Goal: Book appointment/travel/reservation

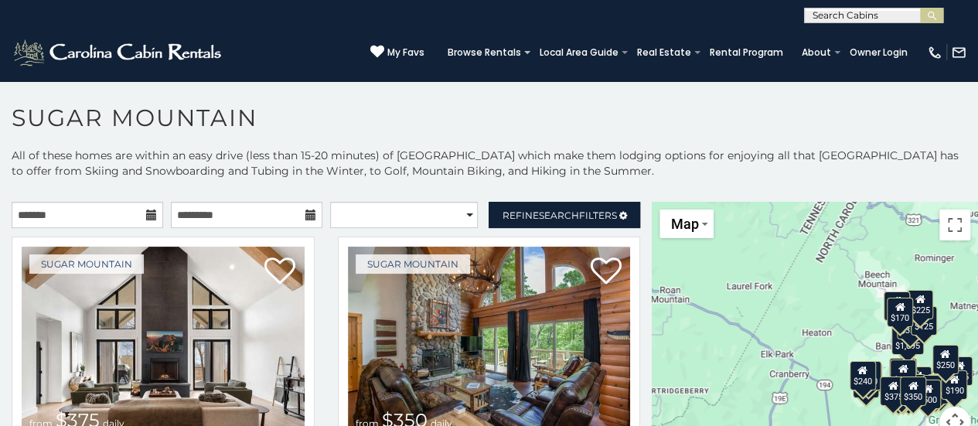
click at [148, 212] on icon at bounding box center [151, 214] width 11 height 11
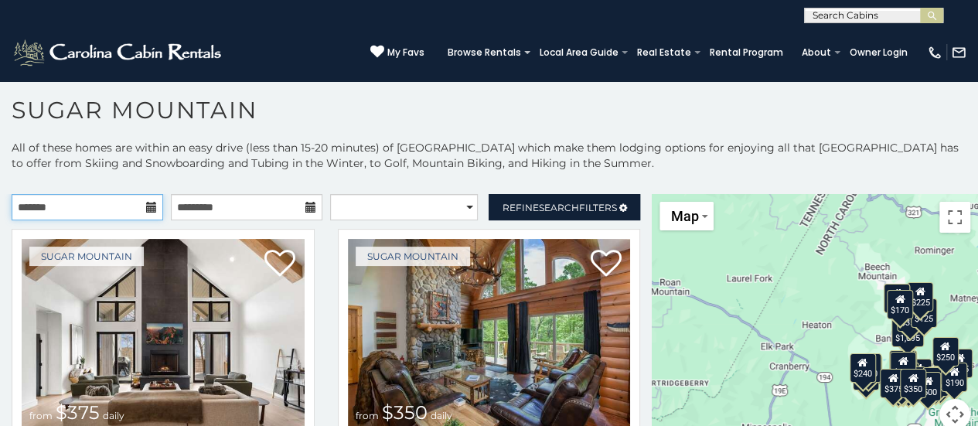
click at [141, 207] on input "text" at bounding box center [87, 207] width 151 height 26
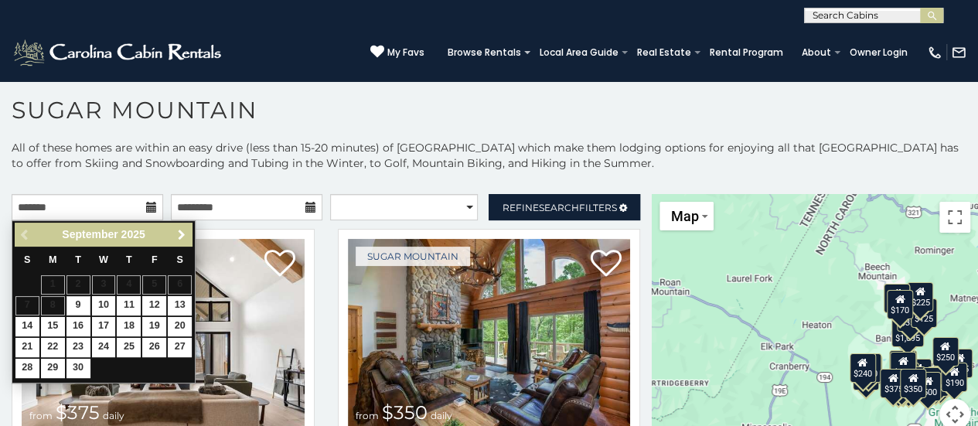
click at [185, 231] on span "Next" at bounding box center [181, 235] width 12 height 12
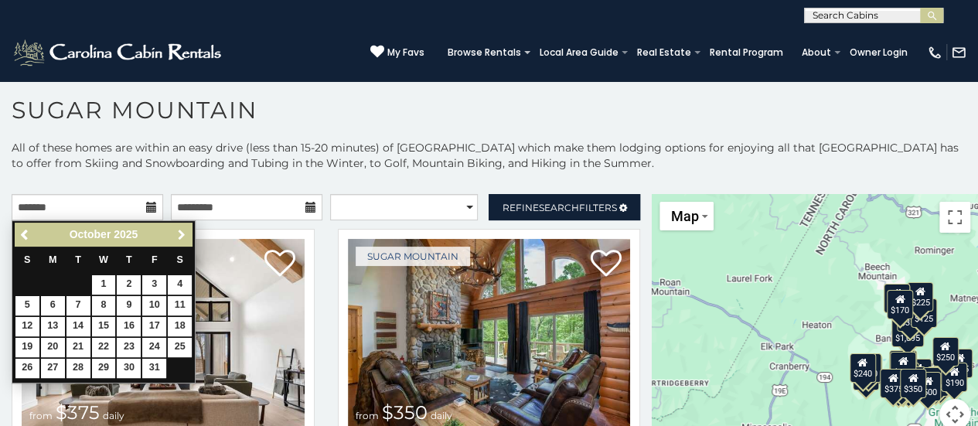
click at [185, 231] on span "Next" at bounding box center [181, 235] width 12 height 12
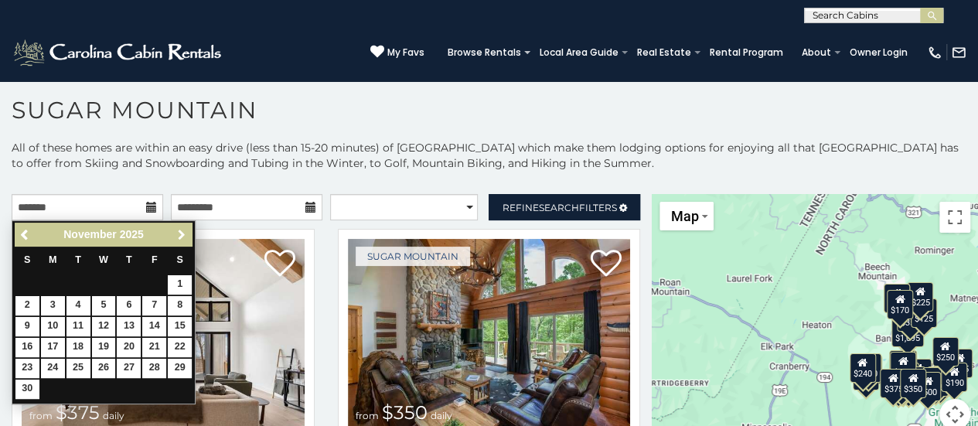
click at [185, 231] on span "Next" at bounding box center [181, 235] width 12 height 12
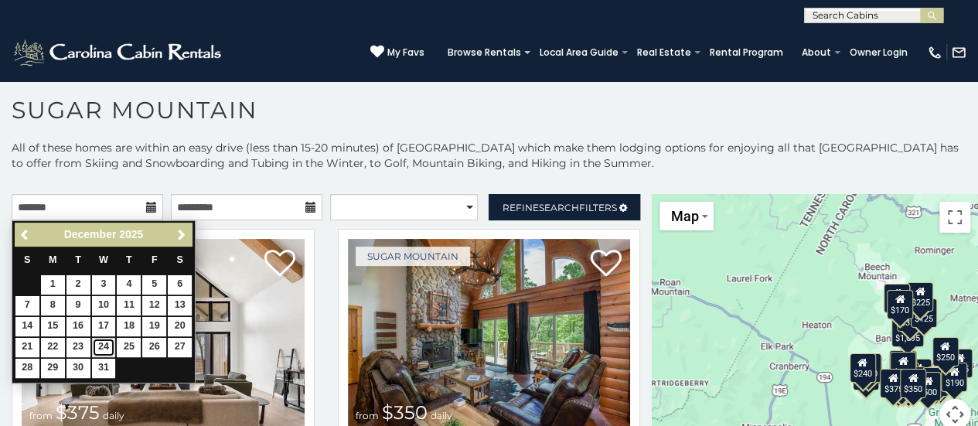
click at [107, 344] on link "24" at bounding box center [104, 347] width 24 height 19
type input "**********"
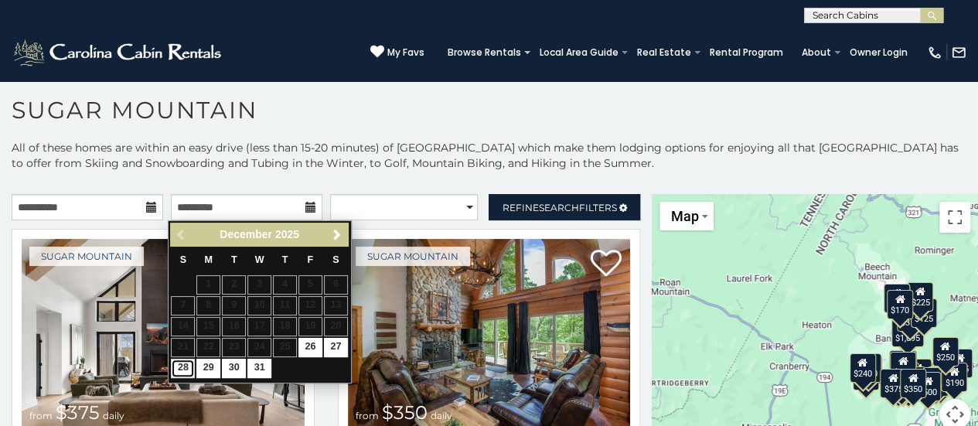
click at [183, 364] on link "28" at bounding box center [183, 368] width 24 height 19
type input "**********"
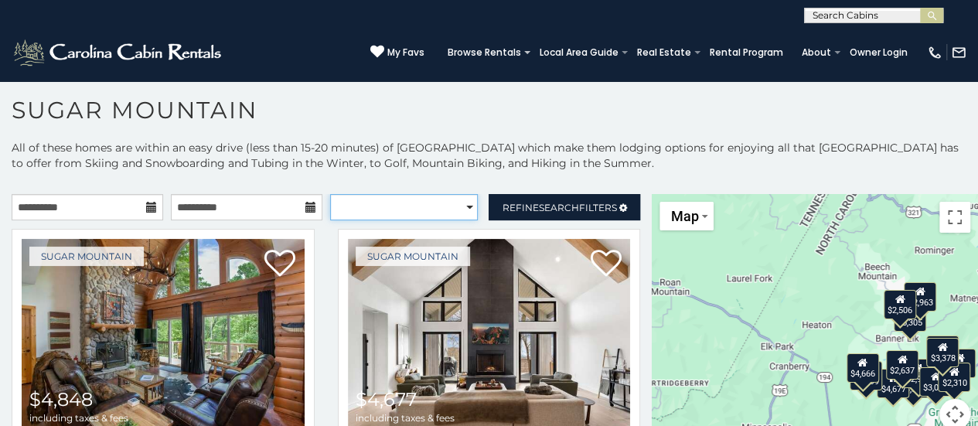
click at [455, 203] on select "**********" at bounding box center [404, 207] width 148 height 26
click at [479, 134] on h1 "Sugar Mountain" at bounding box center [489, 118] width 978 height 44
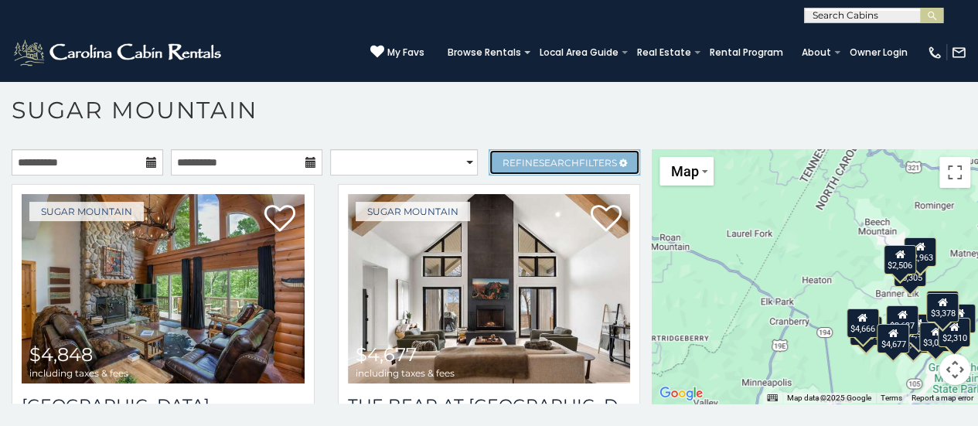
click at [539, 158] on span "Search" at bounding box center [559, 163] width 40 height 12
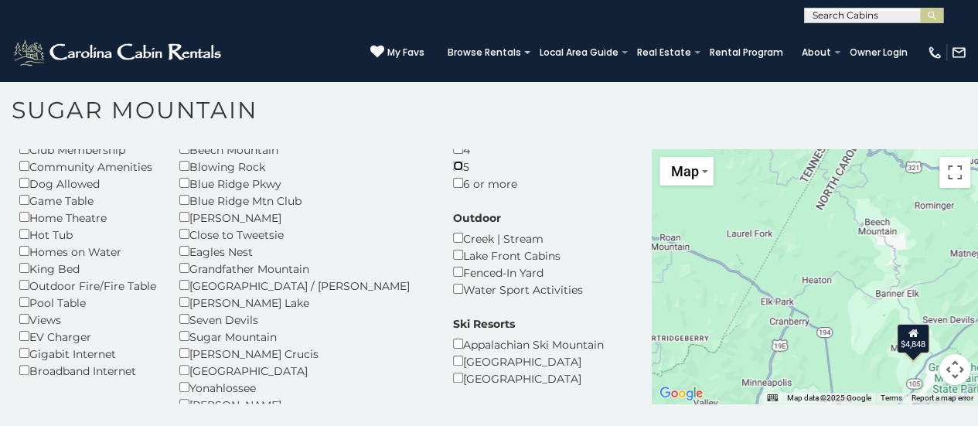
scroll to position [117, 0]
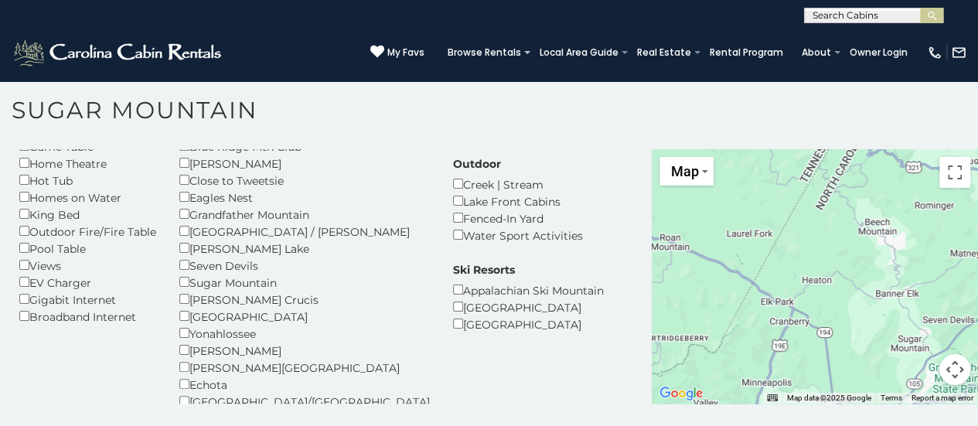
scroll to position [176, 0]
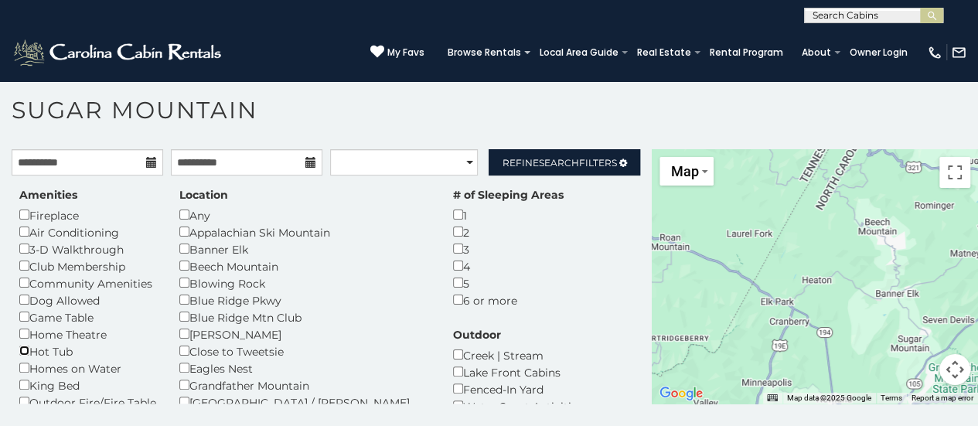
scroll to position [405, 0]
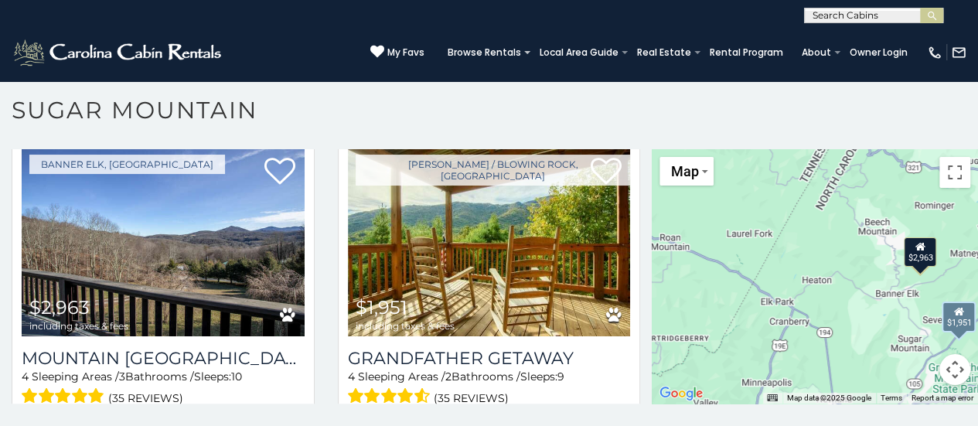
scroll to position [680, 0]
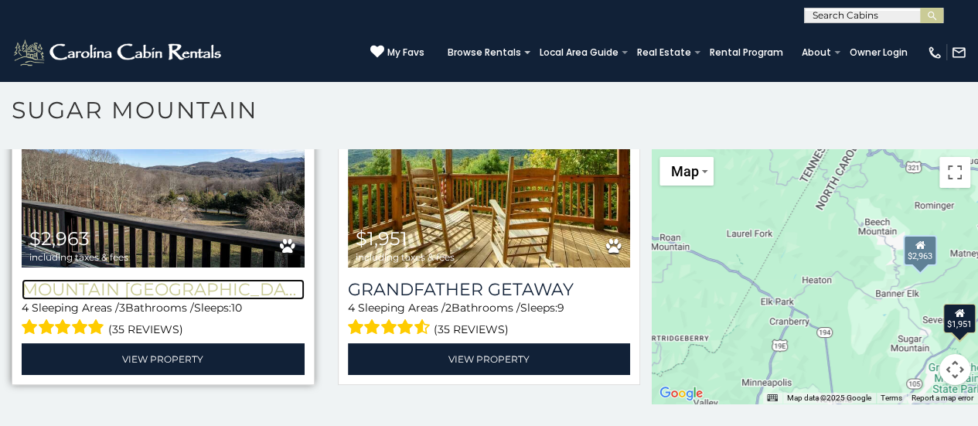
click at [171, 298] on h3 "Mountain [GEOGRAPHIC_DATA]" at bounding box center [163, 289] width 283 height 21
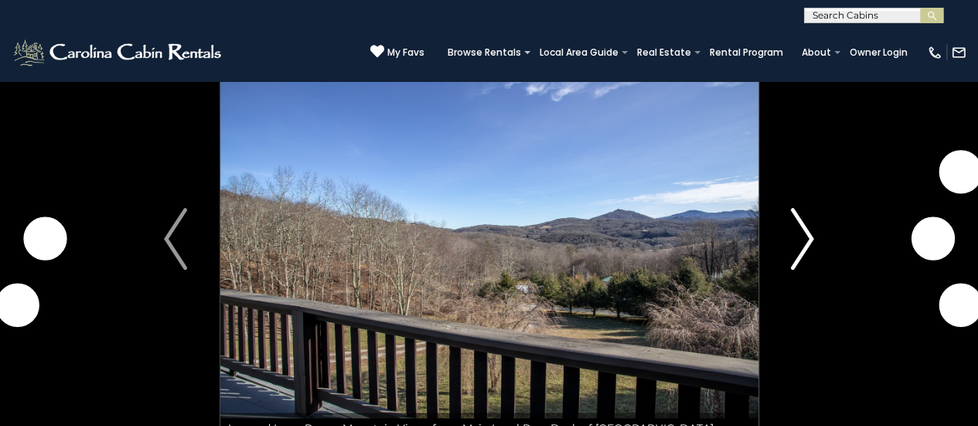
click at [795, 256] on img "Next" at bounding box center [802, 239] width 23 height 62
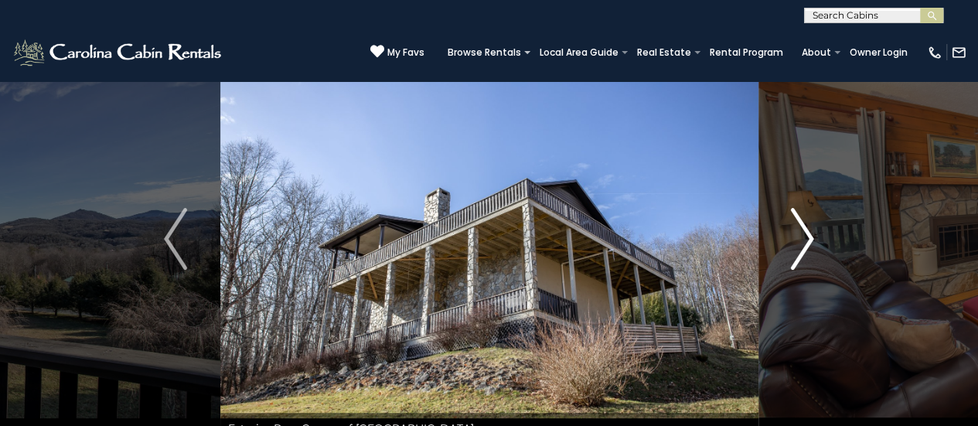
click at [795, 256] on img "Next" at bounding box center [802, 239] width 23 height 62
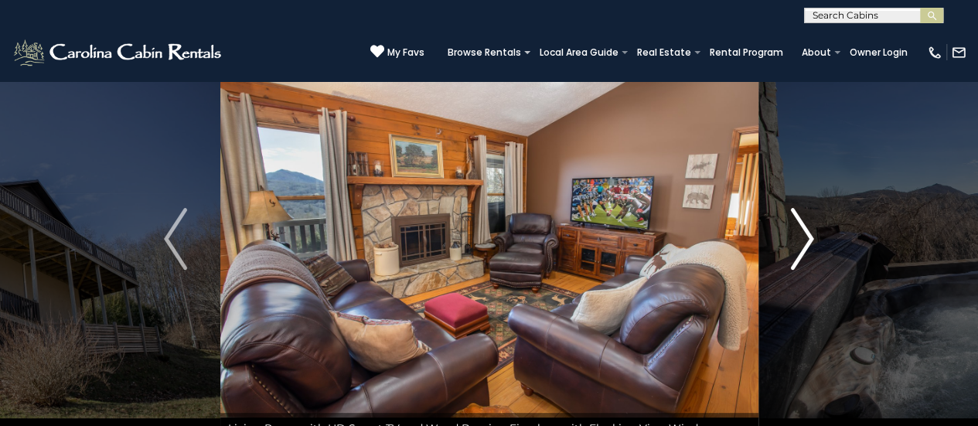
click at [795, 256] on img "Next" at bounding box center [802, 239] width 23 height 62
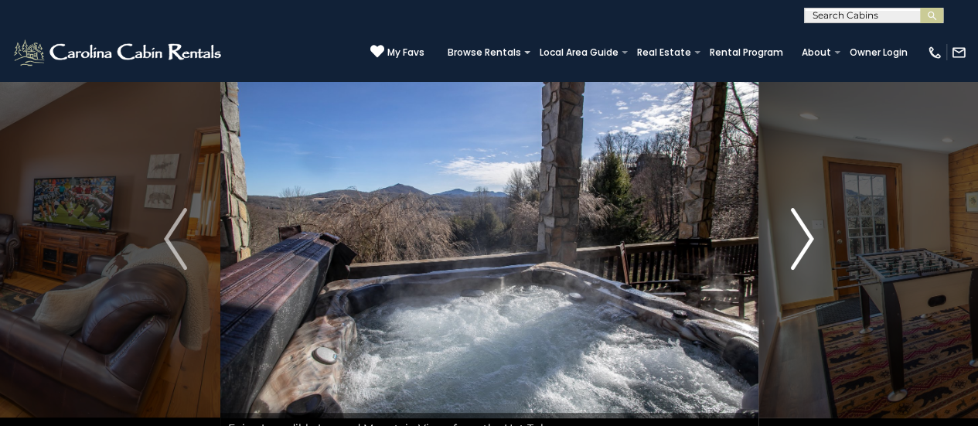
click at [795, 256] on img "Next" at bounding box center [802, 239] width 23 height 62
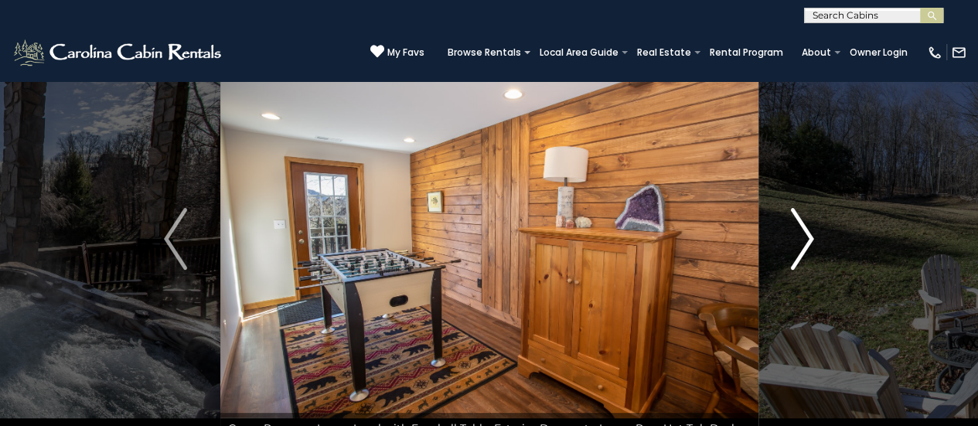
click at [795, 256] on img "Next" at bounding box center [802, 239] width 23 height 62
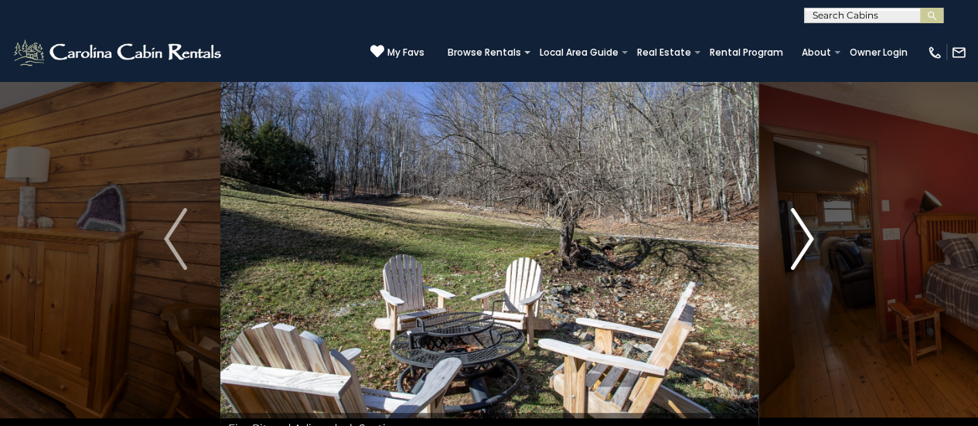
click at [795, 256] on img "Next" at bounding box center [802, 239] width 23 height 62
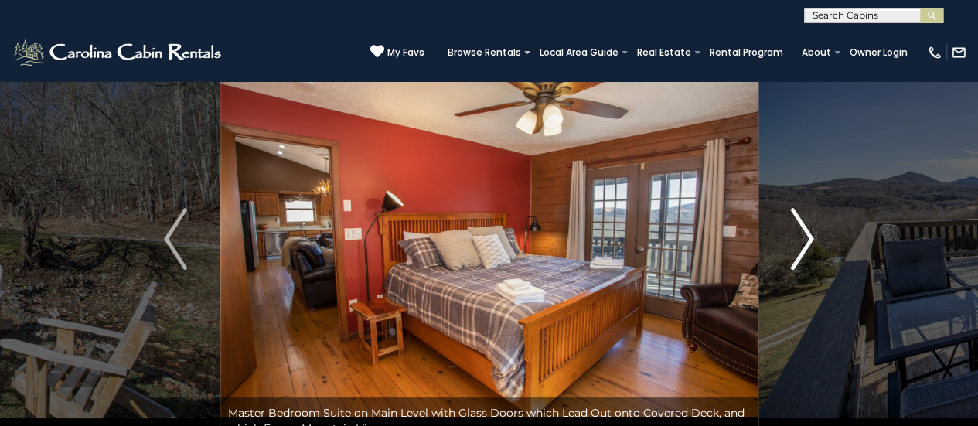
click at [795, 256] on img "Next" at bounding box center [802, 239] width 23 height 62
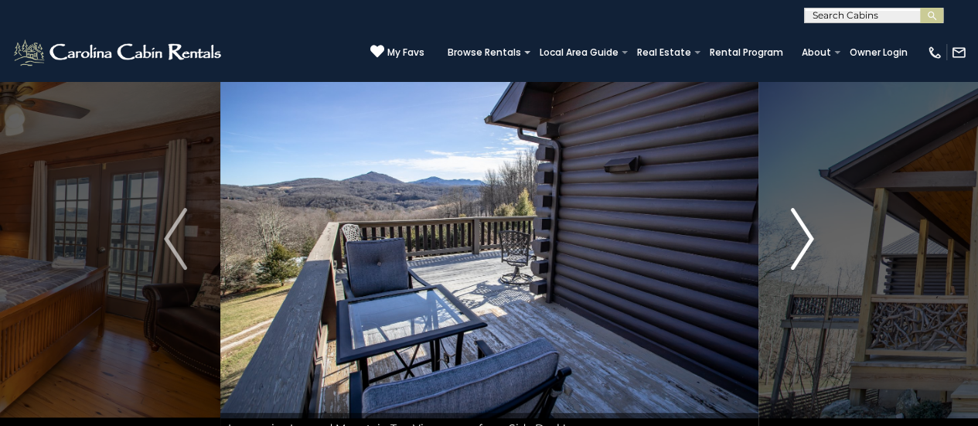
click at [795, 256] on img "Next" at bounding box center [802, 239] width 23 height 62
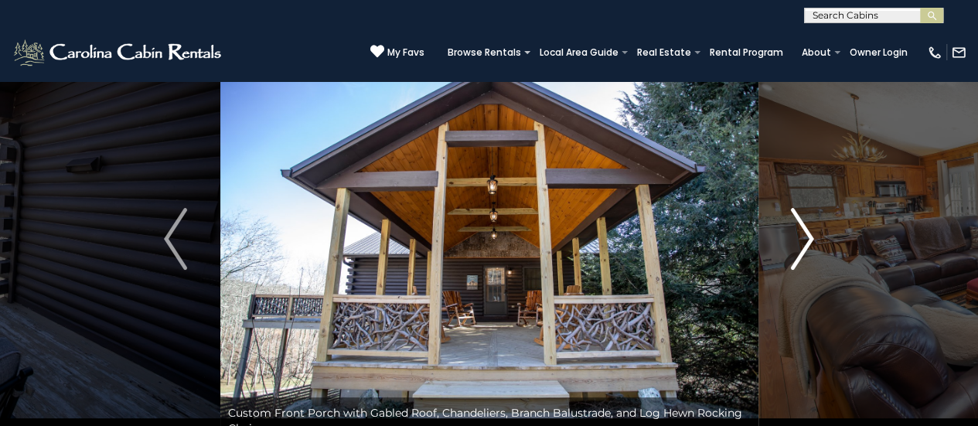
click at [795, 256] on img "Next" at bounding box center [802, 239] width 23 height 62
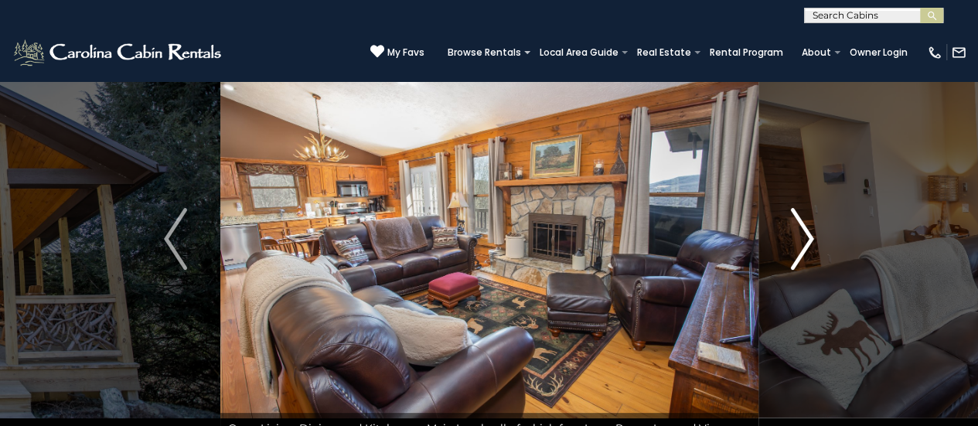
click at [795, 256] on img "Next" at bounding box center [802, 239] width 23 height 62
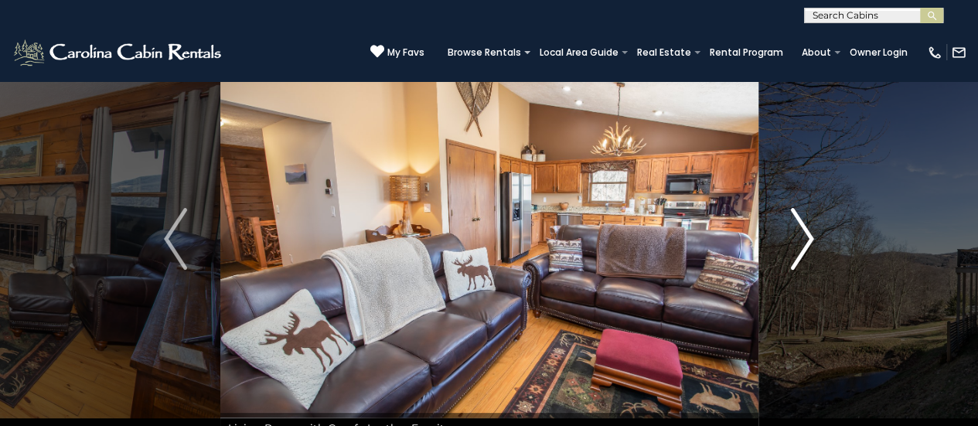
click at [795, 256] on img "Next" at bounding box center [802, 239] width 23 height 62
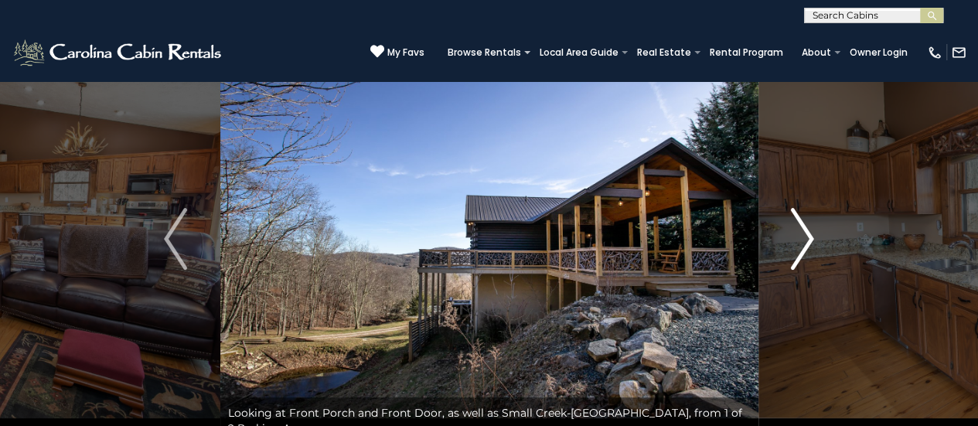
click at [795, 256] on img "Next" at bounding box center [802, 239] width 23 height 62
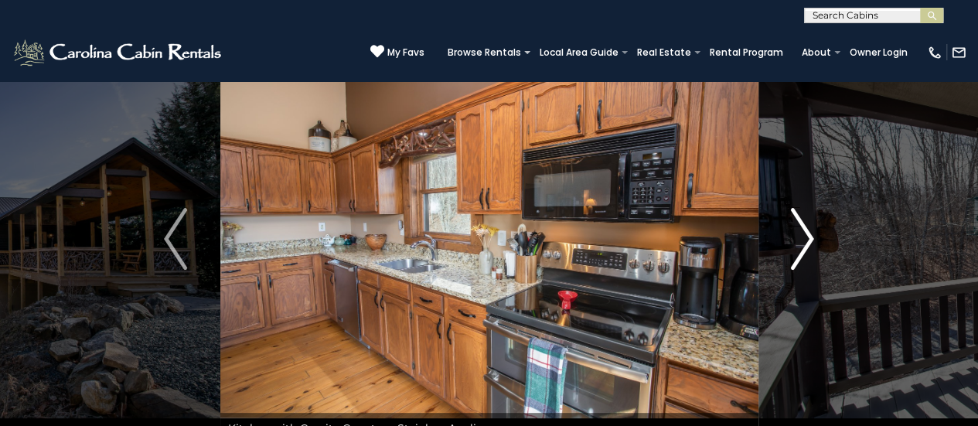
click at [795, 256] on img "Next" at bounding box center [802, 239] width 23 height 62
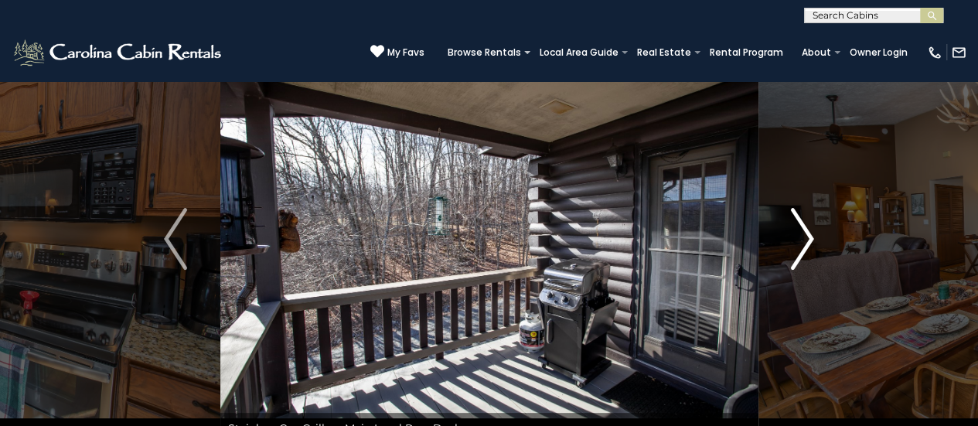
click at [795, 256] on img "Next" at bounding box center [802, 239] width 23 height 62
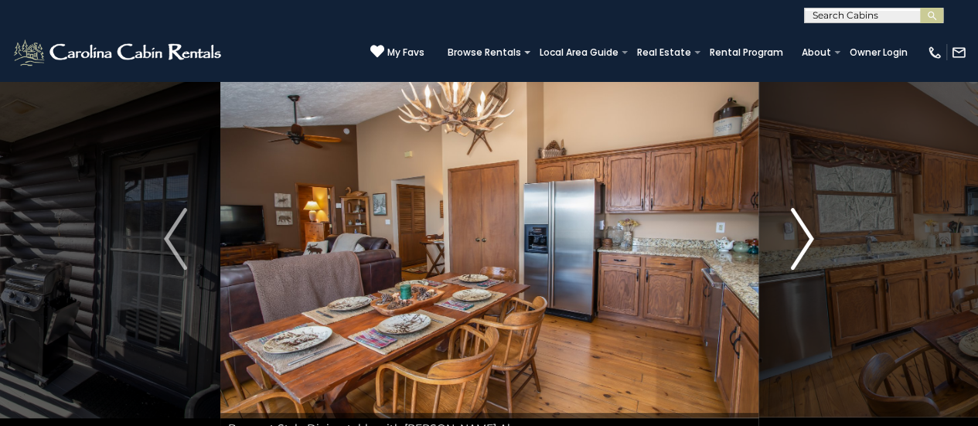
click at [795, 256] on img "Next" at bounding box center [802, 239] width 23 height 62
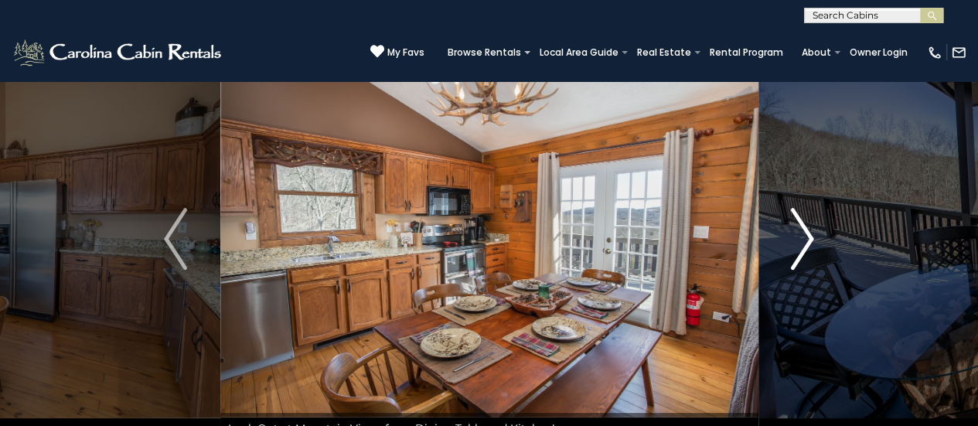
drag, startPoint x: 795, startPoint y: 256, endPoint x: 810, endPoint y: 256, distance: 14.7
click at [810, 256] on img "Next" at bounding box center [802, 239] width 23 height 62
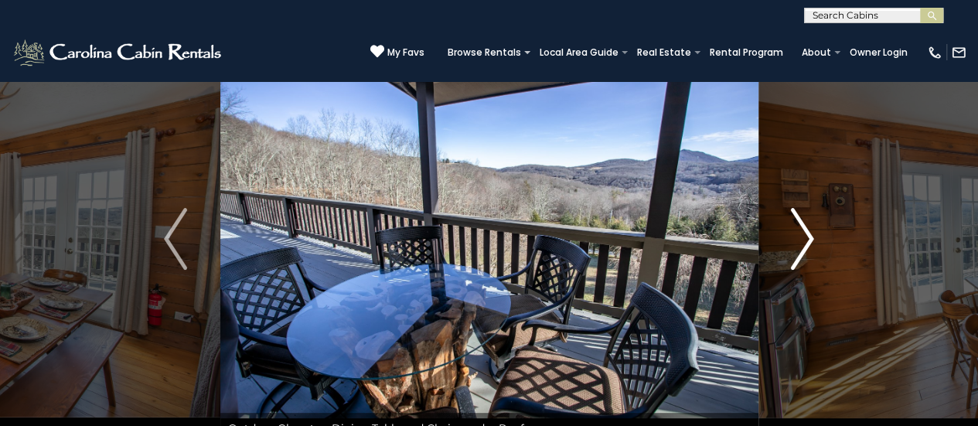
click at [810, 256] on img "Next" at bounding box center [802, 239] width 23 height 62
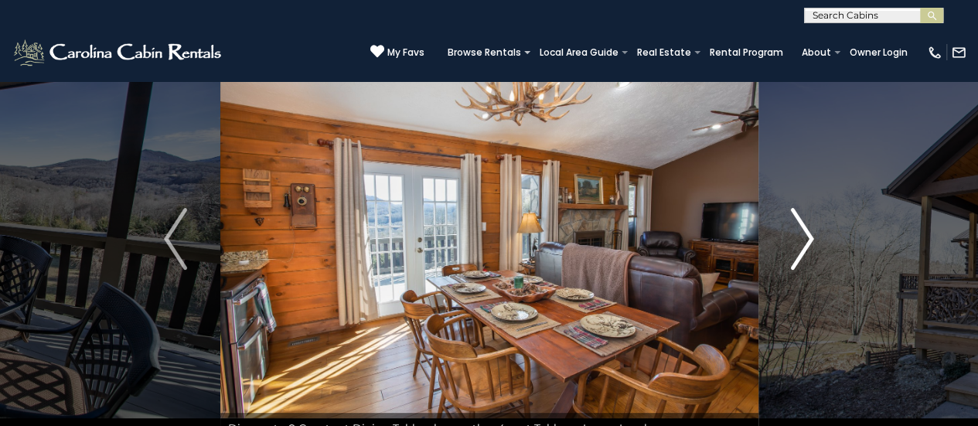
click at [810, 256] on img "Next" at bounding box center [802, 239] width 23 height 62
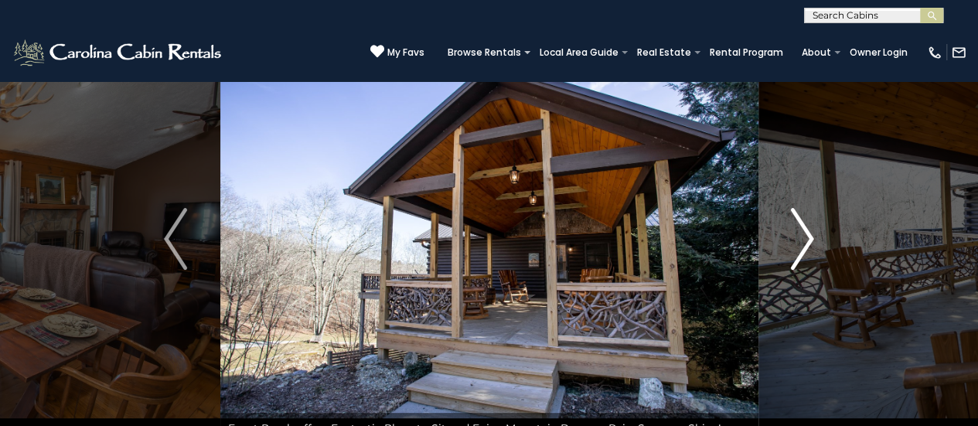
click at [810, 256] on img "Next" at bounding box center [802, 239] width 23 height 62
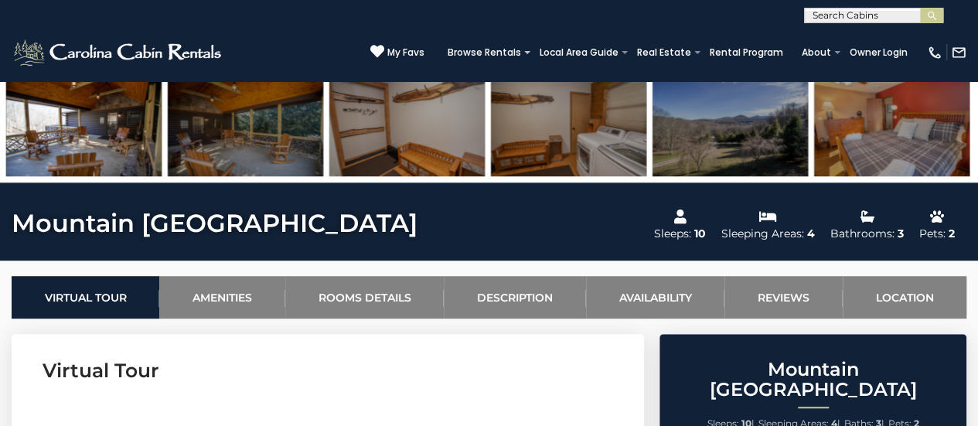
scroll to position [413, 0]
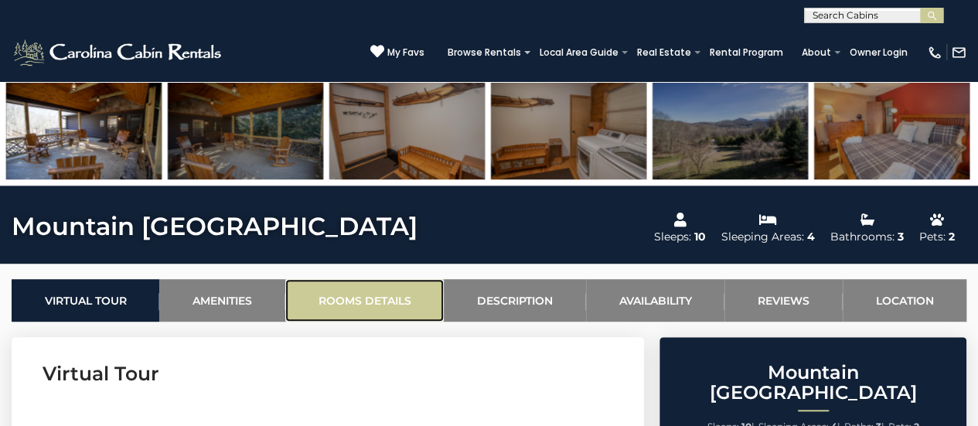
click at [335, 288] on link "Rooms Details" at bounding box center [364, 300] width 158 height 43
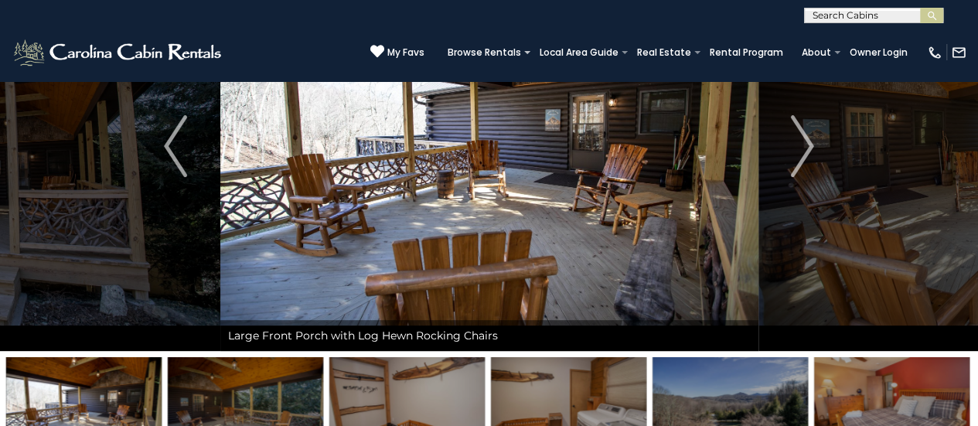
scroll to position [0, 0]
